Goal: Information Seeking & Learning: Learn about a topic

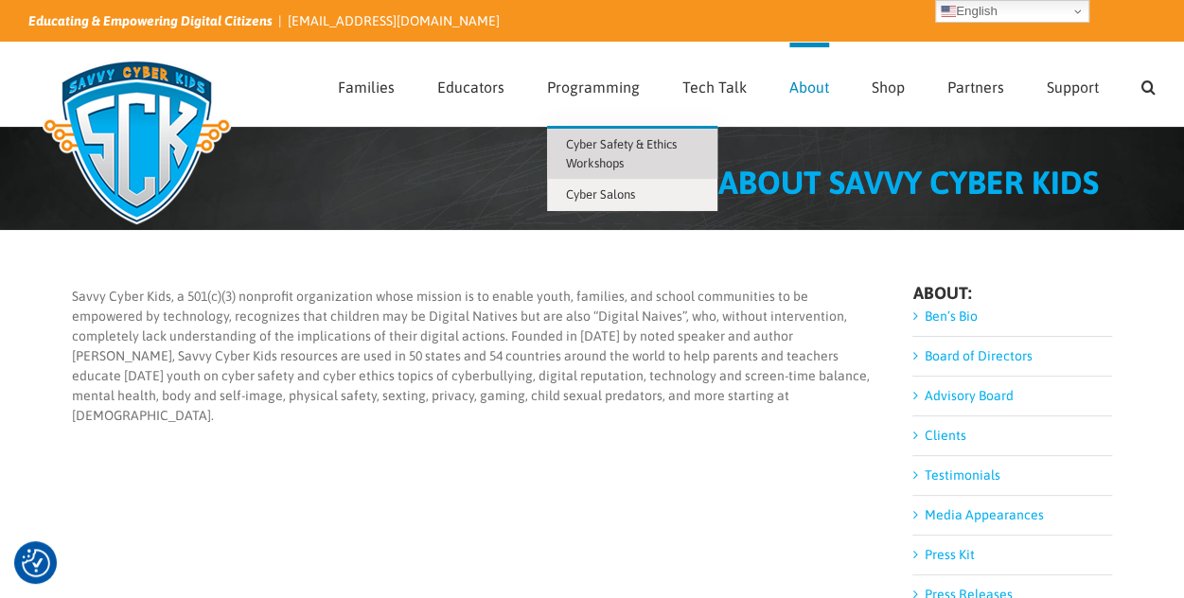
click at [602, 156] on span "Cyber Safety & Ethics Workshops" at bounding box center [621, 153] width 111 height 33
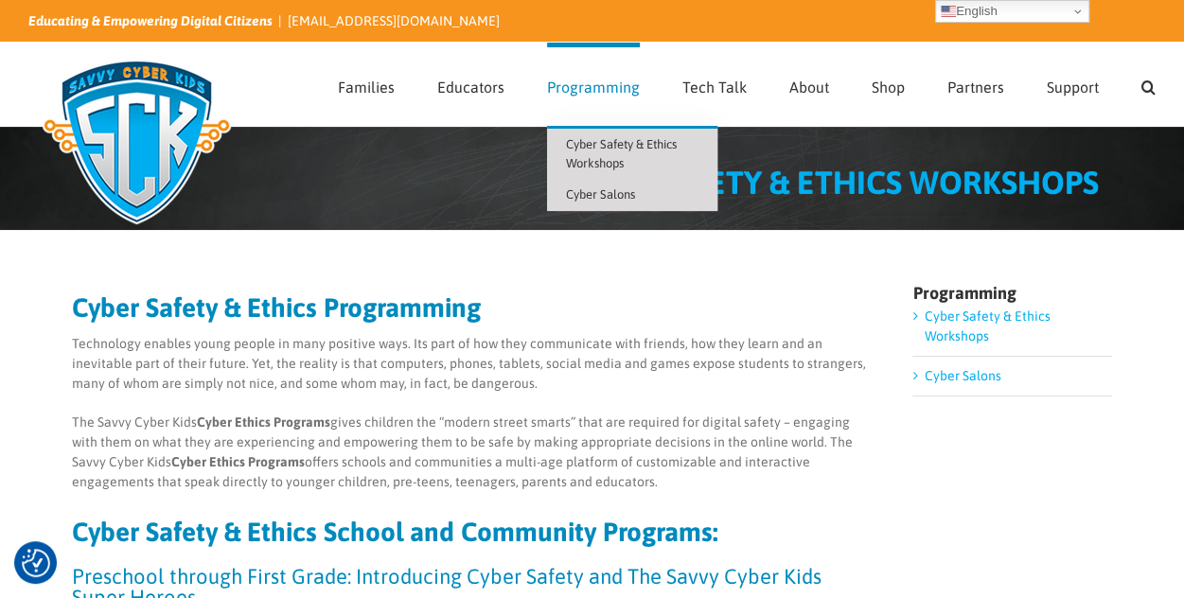
click at [602, 191] on span "Cyber Salons" at bounding box center [600, 194] width 69 height 14
